Goal: Information Seeking & Learning: Learn about a topic

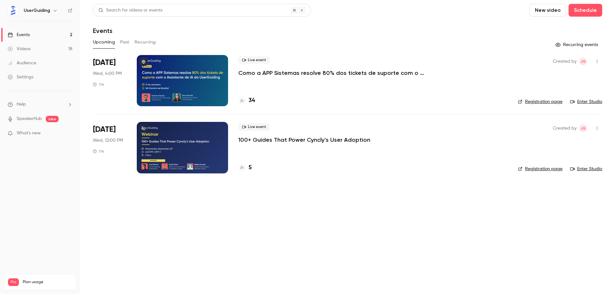
click at [313, 71] on p "Como a APP Sistemas resolve 80% dos tickets de suporte com o Assistente de IA d…" at bounding box center [334, 73] width 192 height 8
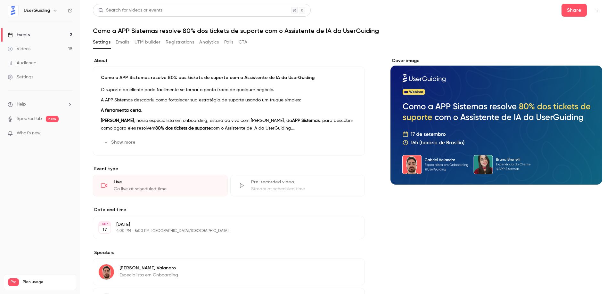
click at [181, 41] on button "Registrations" at bounding box center [180, 42] width 29 height 10
